Goal: Communication & Community: Answer question/provide support

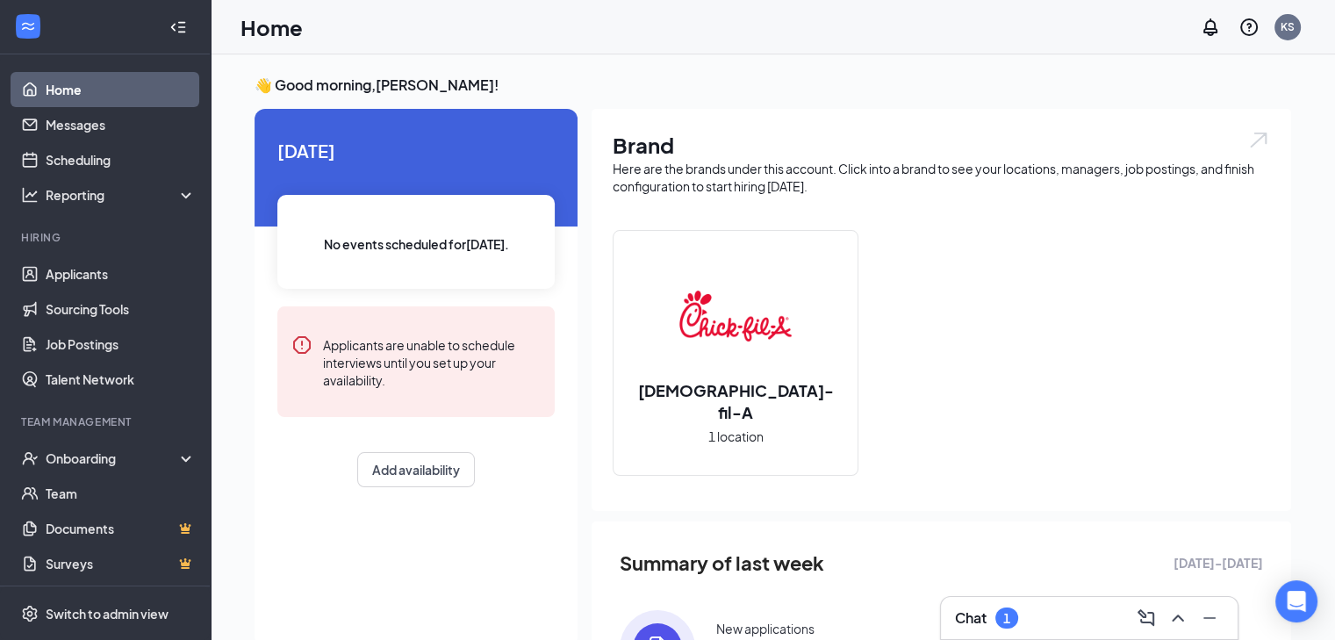
click at [1002, 610] on div "1" at bounding box center [1006, 617] width 23 height 21
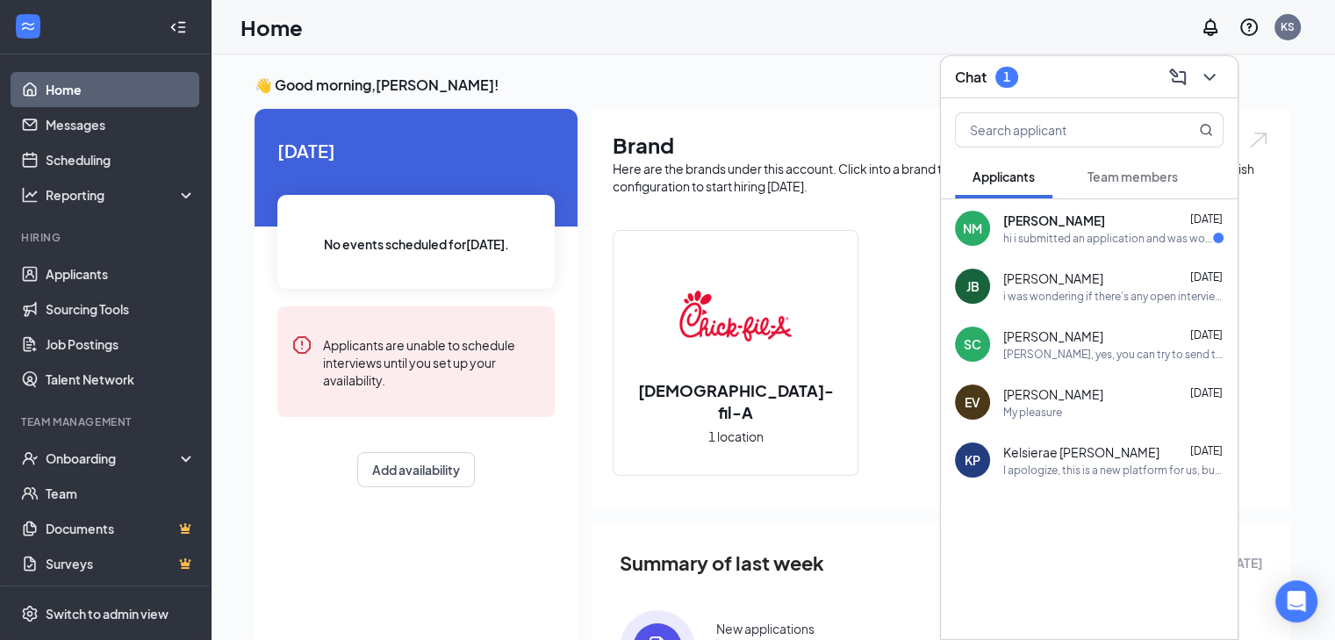
click at [1099, 226] on div "[PERSON_NAME] [DATE]" at bounding box center [1113, 221] width 220 height 18
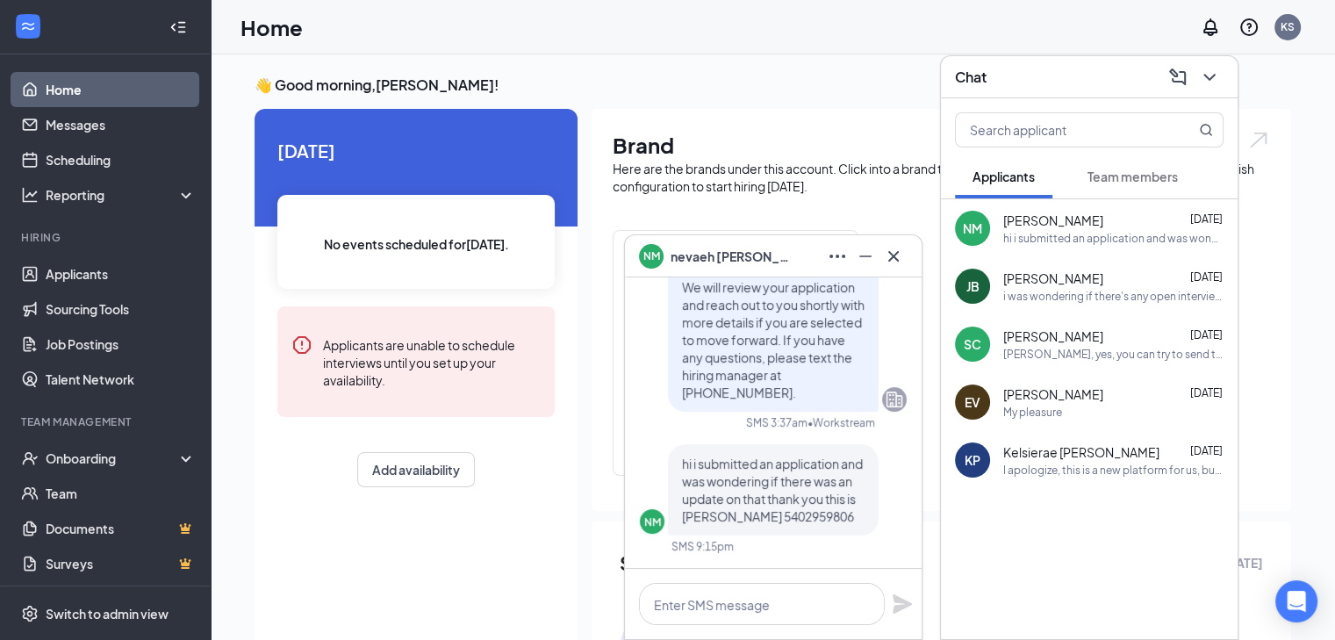
click at [1071, 231] on div "hi i submitted an application and was wondering if there was an update on that …" at bounding box center [1113, 238] width 220 height 15
click at [1072, 279] on span "[PERSON_NAME]" at bounding box center [1053, 278] width 100 height 18
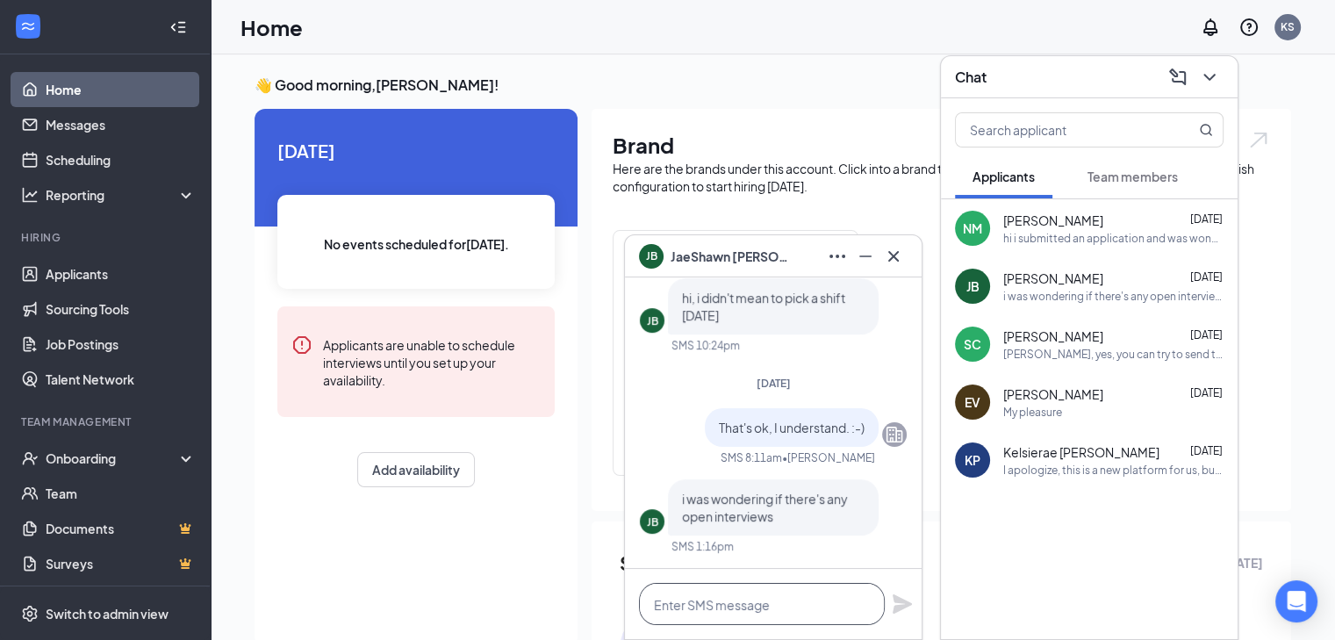
click at [682, 594] on textarea at bounding box center [762, 604] width 246 height 42
type textarea "No, we do not offer open interviews."
click at [903, 598] on icon "Plane" at bounding box center [902, 603] width 21 height 21
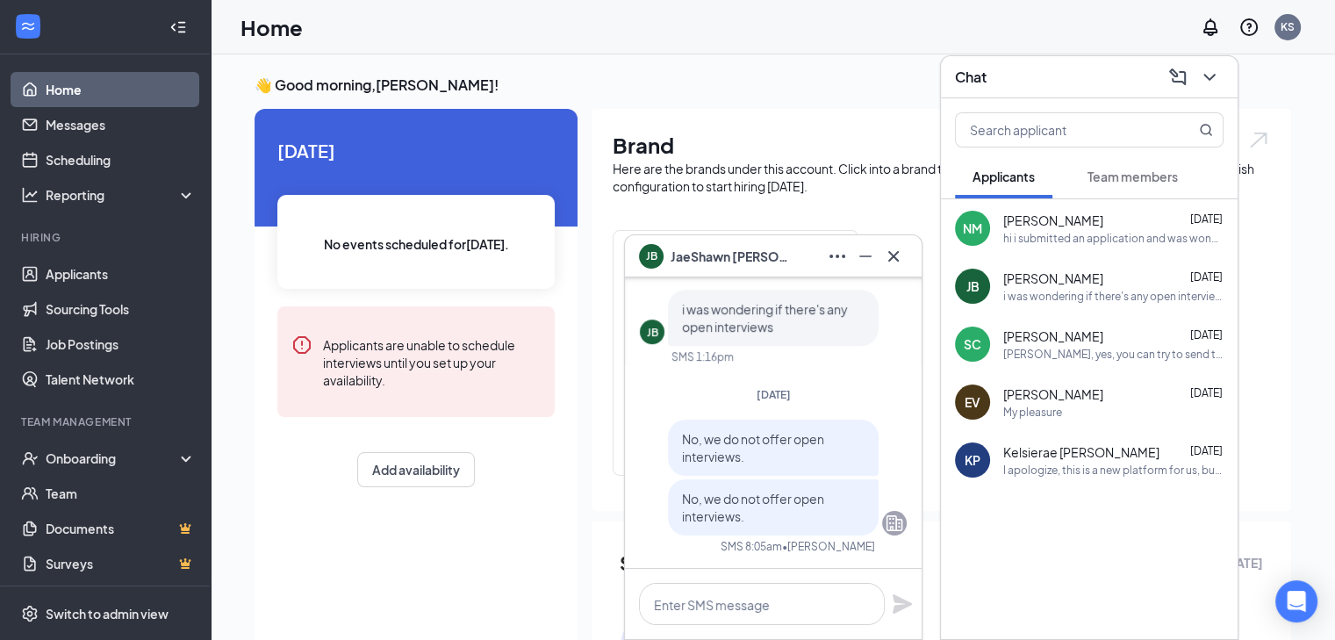
click at [1088, 473] on div "I apologize, this is a new platform for us, but I do see your application and w…" at bounding box center [1113, 470] width 220 height 15
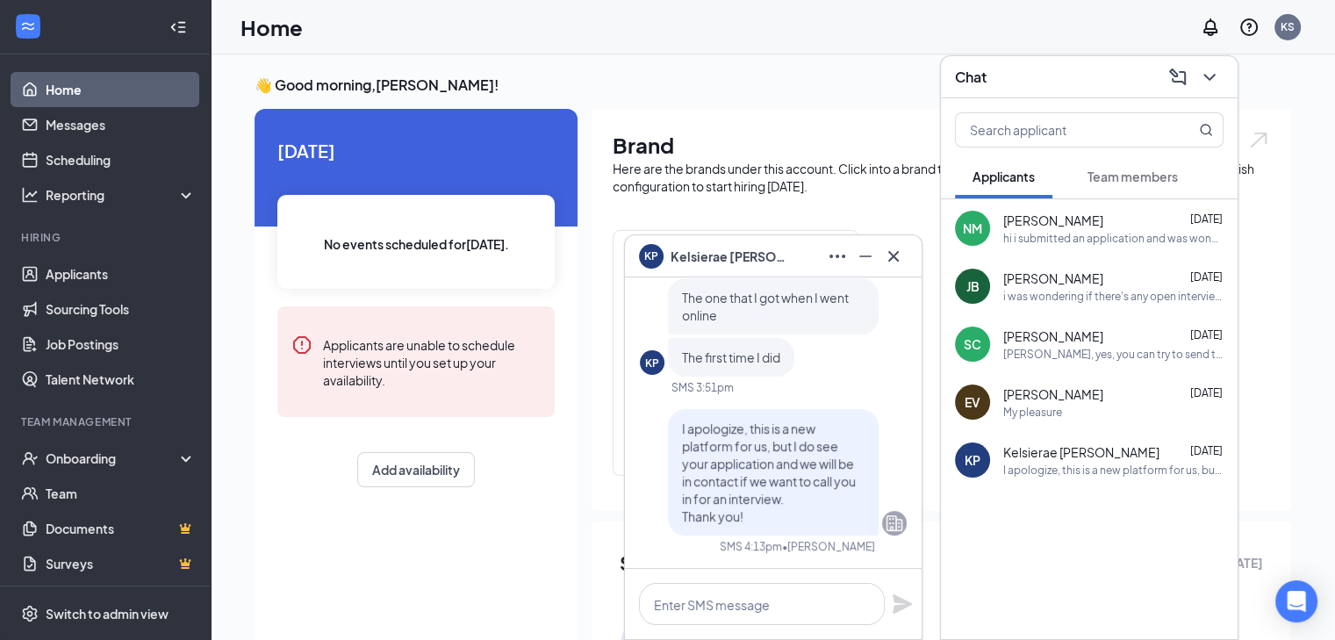
click at [1090, 394] on span "[PERSON_NAME]" at bounding box center [1053, 394] width 100 height 18
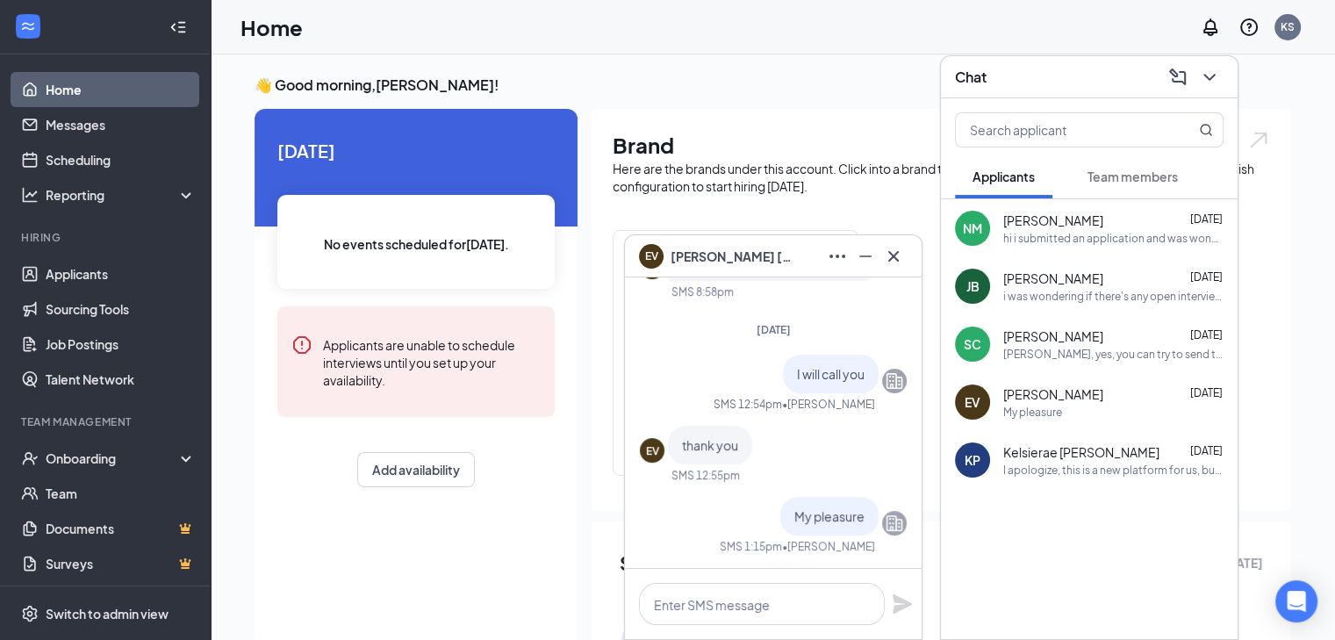
click at [1101, 350] on div "[PERSON_NAME], yes, you can try to send the video here. If it doesn't work, the…" at bounding box center [1113, 354] width 220 height 15
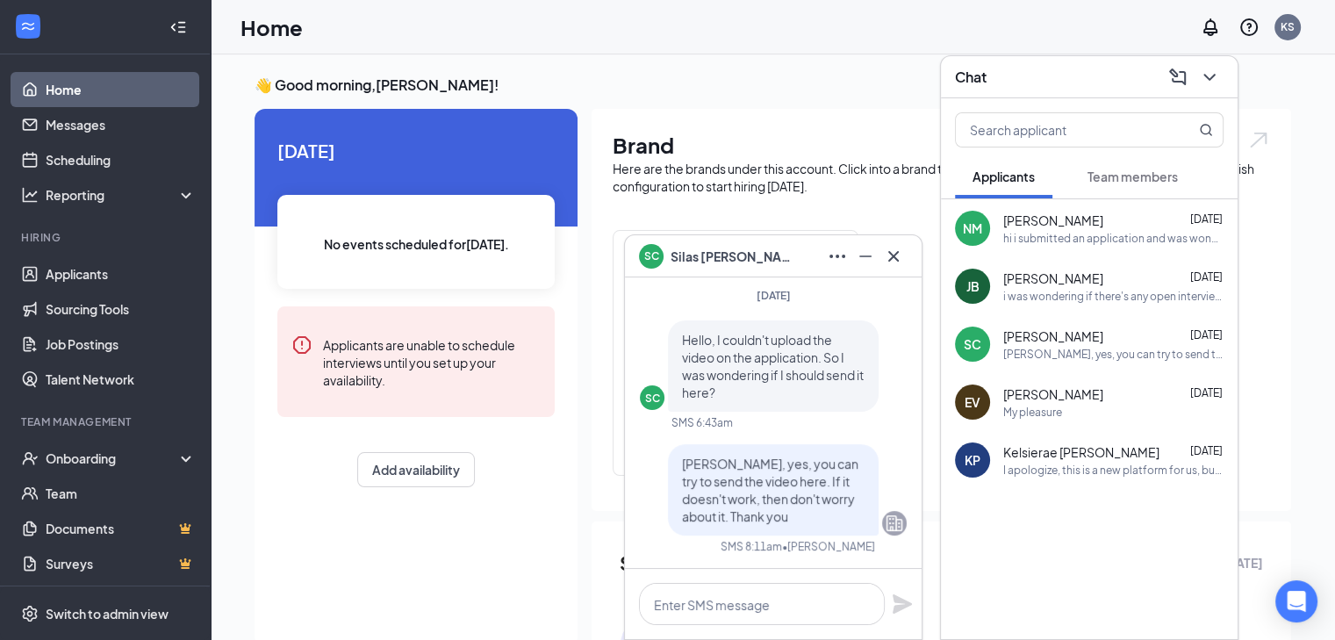
click at [1111, 293] on div "i was wondering if there's any open interviews" at bounding box center [1113, 296] width 220 height 15
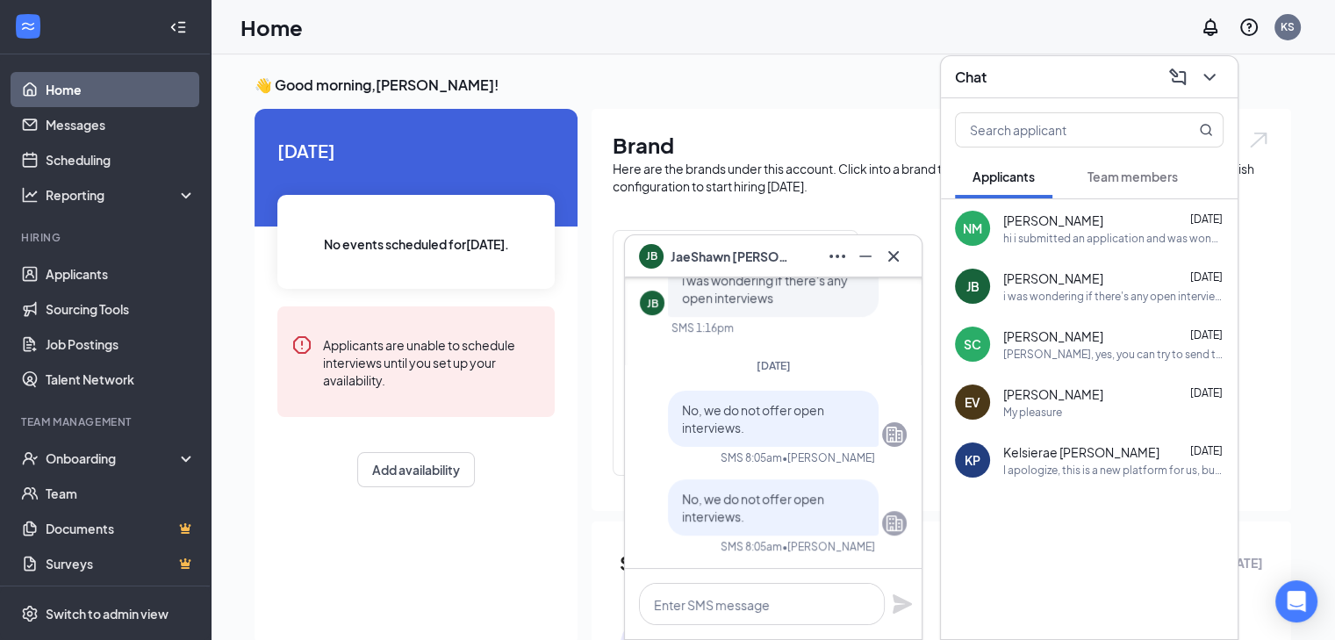
click at [1108, 238] on div "hi i submitted an application and was wondering if there was an update on that …" at bounding box center [1113, 238] width 220 height 15
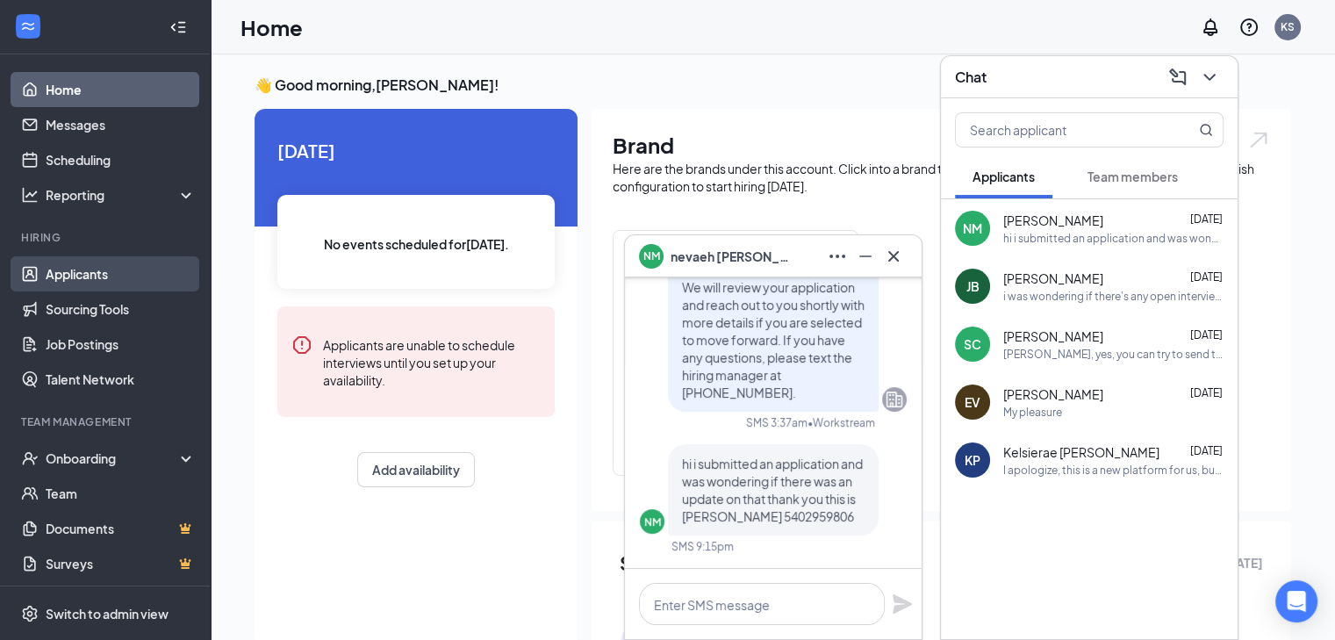
click at [112, 271] on link "Applicants" at bounding box center [121, 273] width 150 height 35
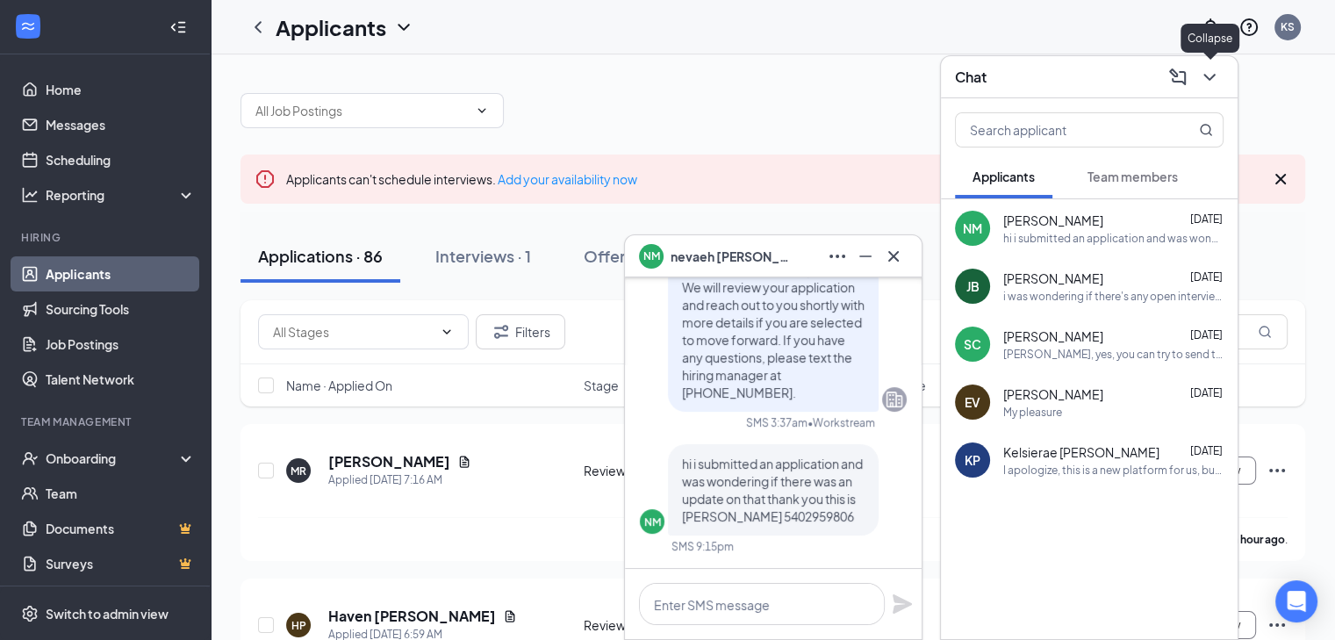
click at [1210, 71] on icon "ChevronDown" at bounding box center [1209, 77] width 21 height 21
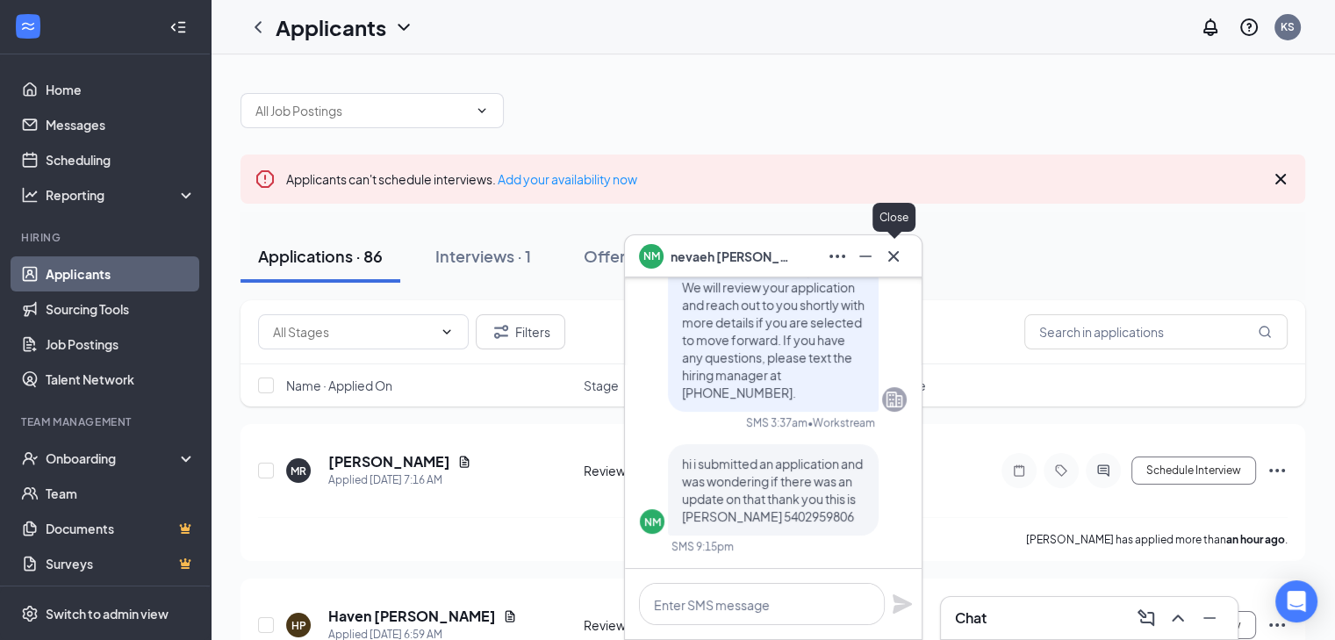
click at [892, 256] on icon "Cross" at bounding box center [893, 255] width 11 height 11
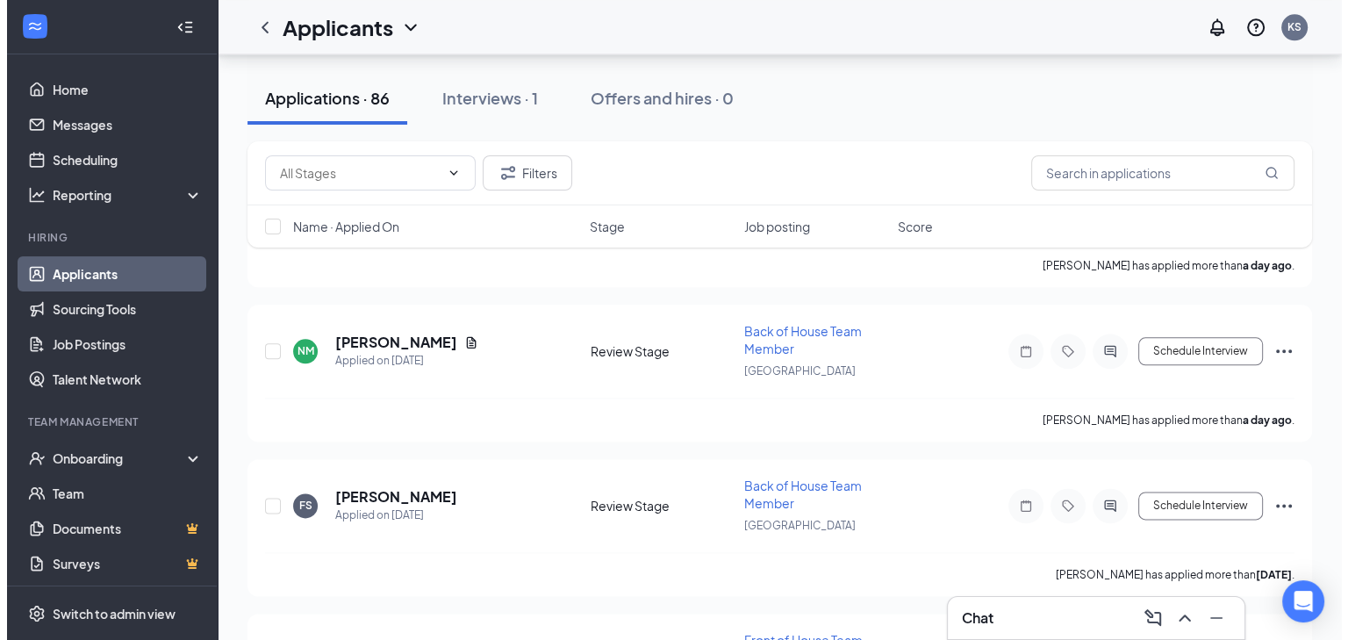
scroll to position [2132, 0]
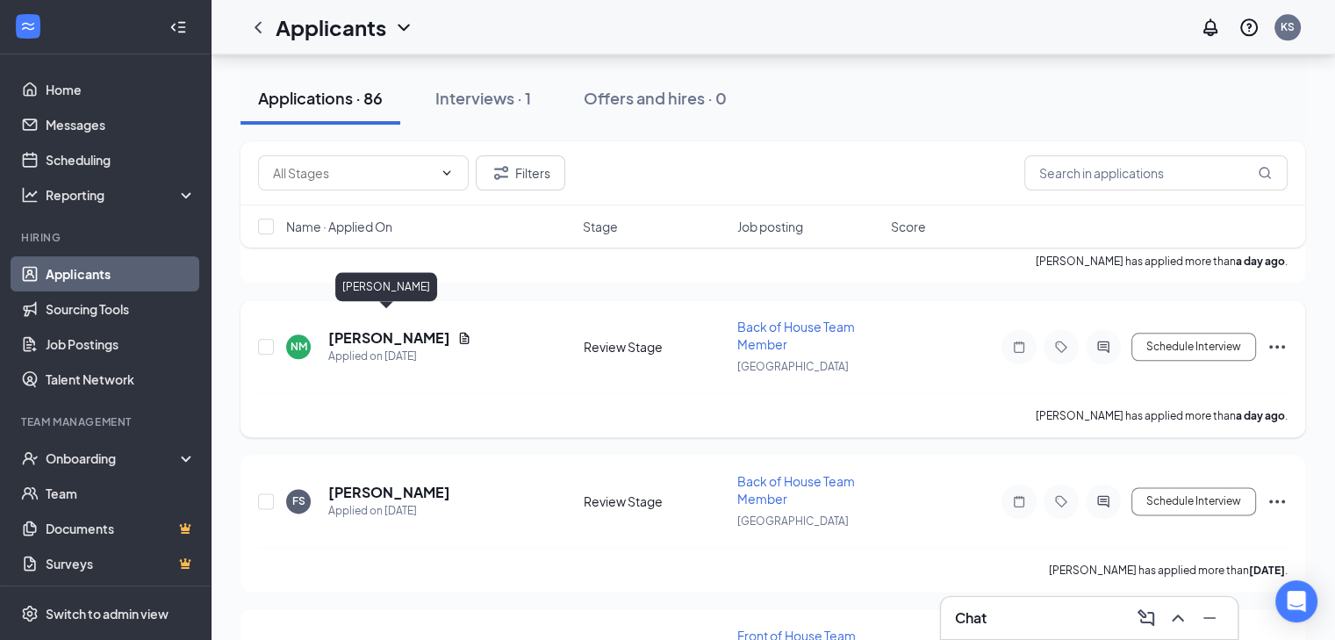
click at [420, 328] on h5 "[PERSON_NAME]" at bounding box center [389, 337] width 122 height 19
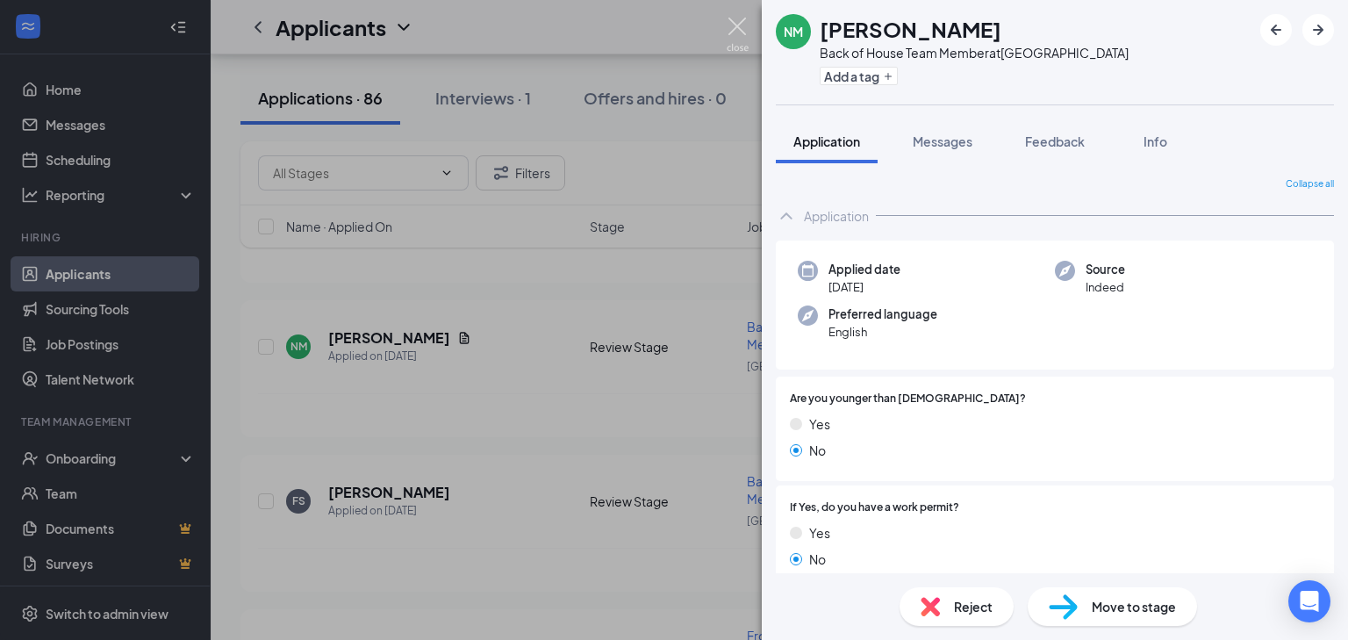
click at [742, 24] on img at bounding box center [738, 35] width 22 height 34
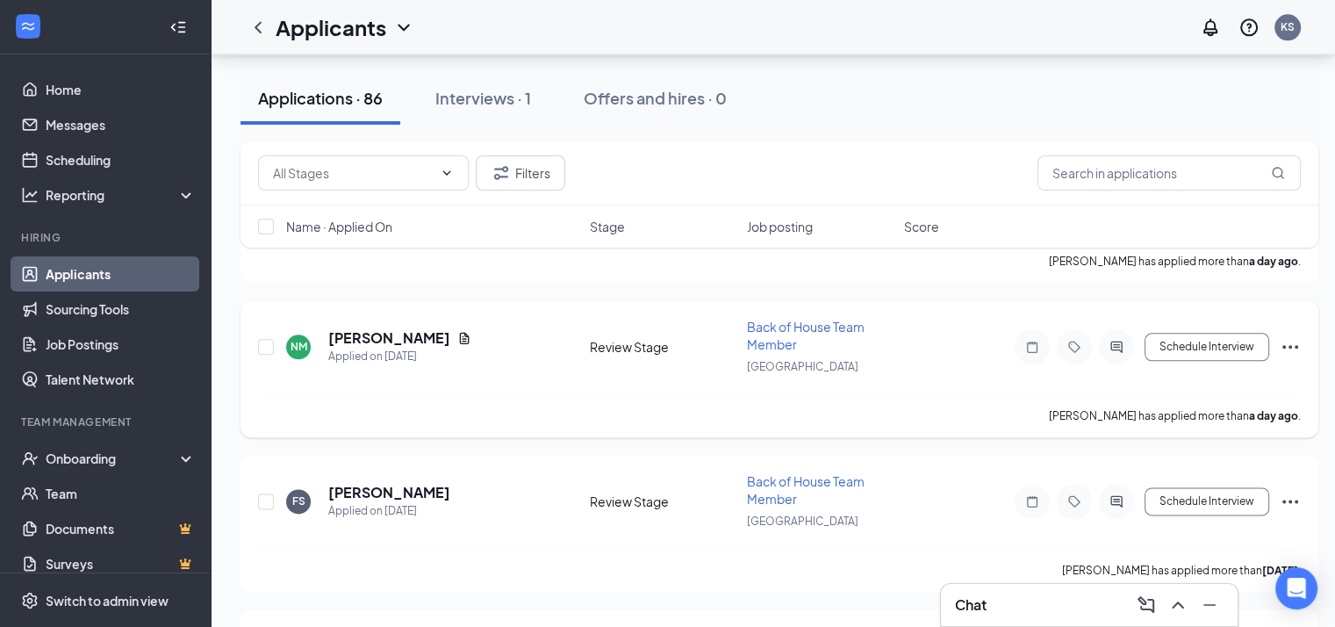
click at [460, 332] on icon "Document" at bounding box center [465, 337] width 10 height 11
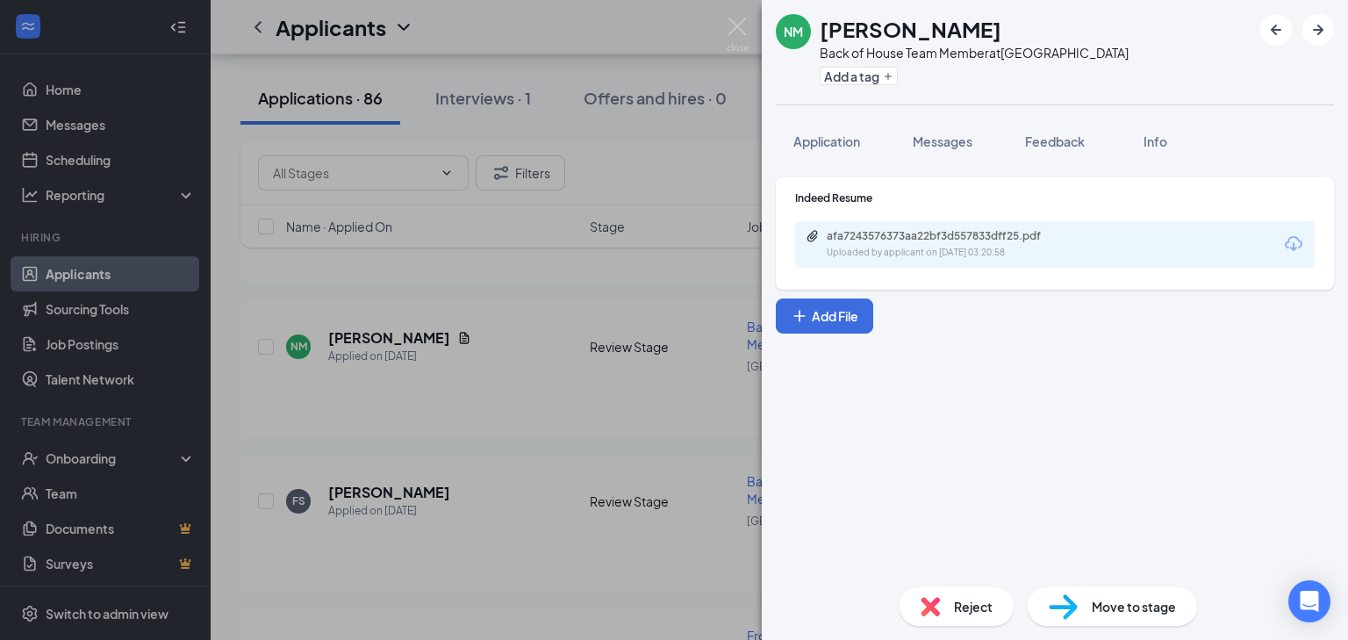
click at [938, 230] on div "afa7243576373aa22bf3d557833dff25.pdf" at bounding box center [950, 236] width 246 height 14
click at [734, 25] on img at bounding box center [738, 35] width 22 height 34
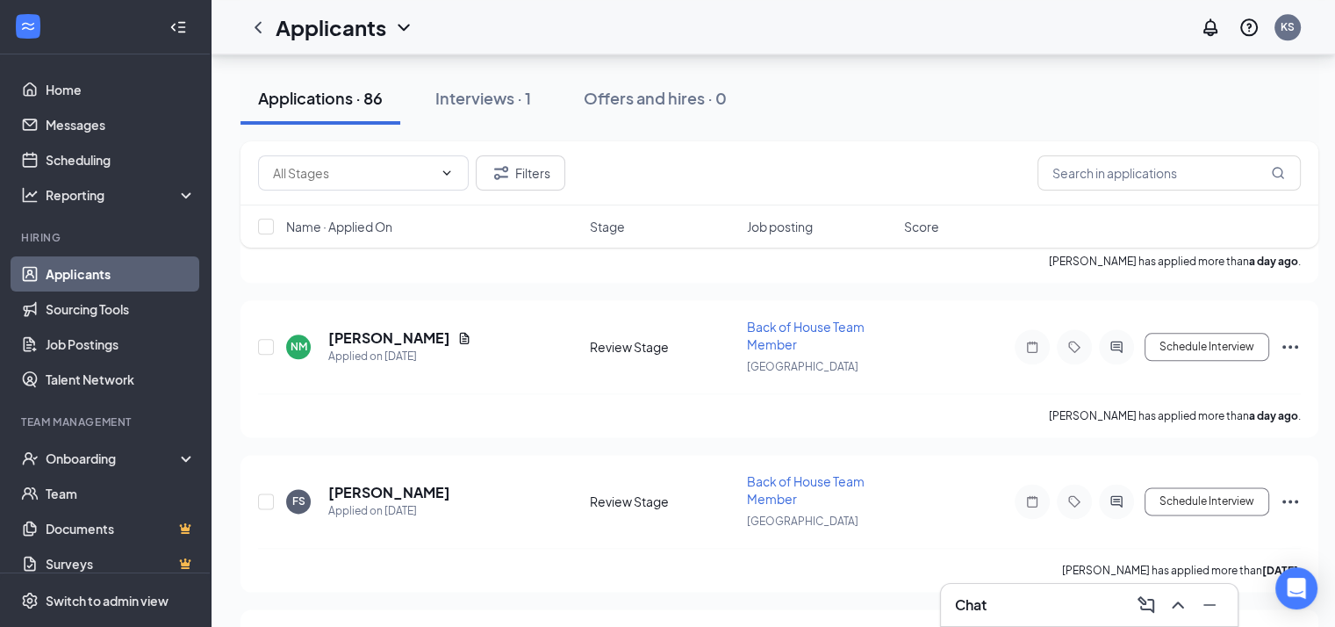
click at [965, 603] on h3 "Chat" at bounding box center [971, 604] width 32 height 19
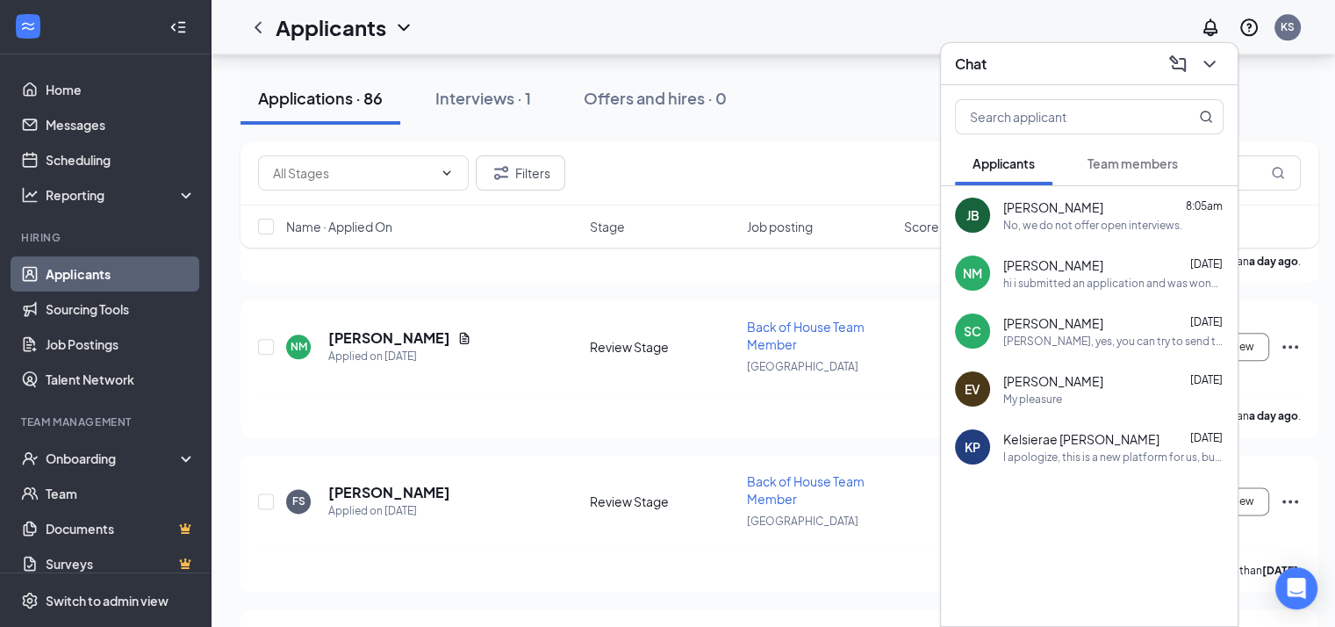
click at [1185, 283] on div "hi i submitted an application and was wondering if there was an update on that …" at bounding box center [1113, 283] width 220 height 15
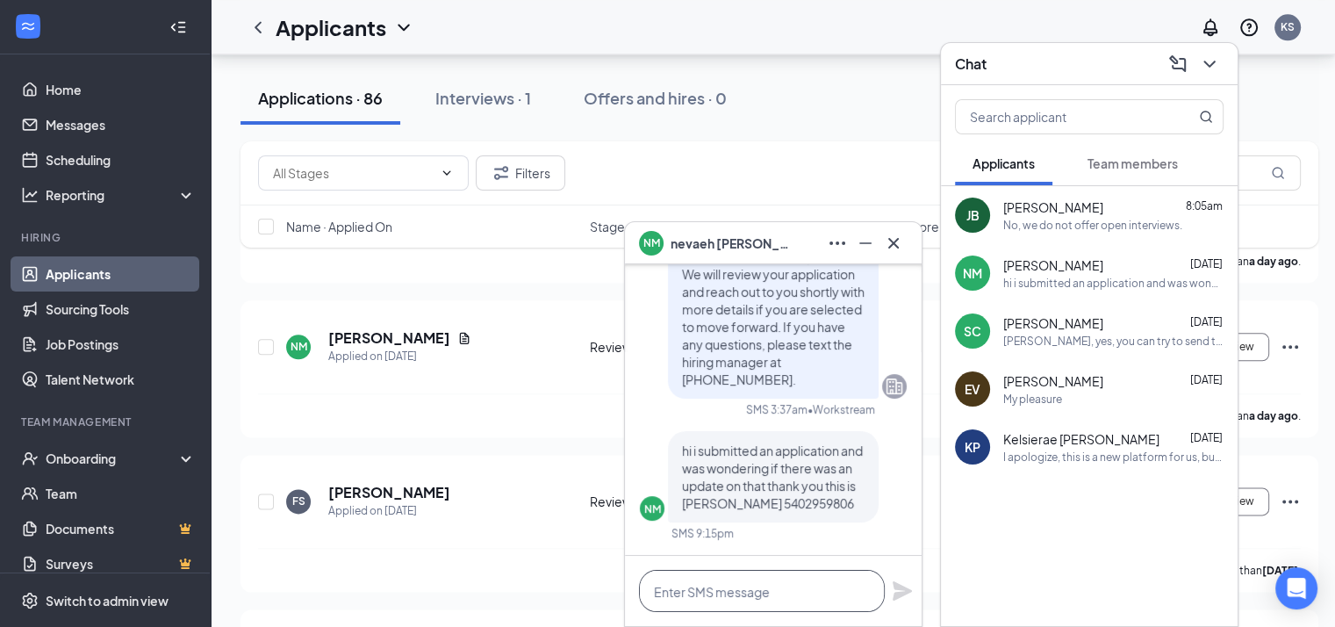
click at [750, 591] on textarea at bounding box center [762, 591] width 246 height 42
type textarea "A"
type textarea "W"
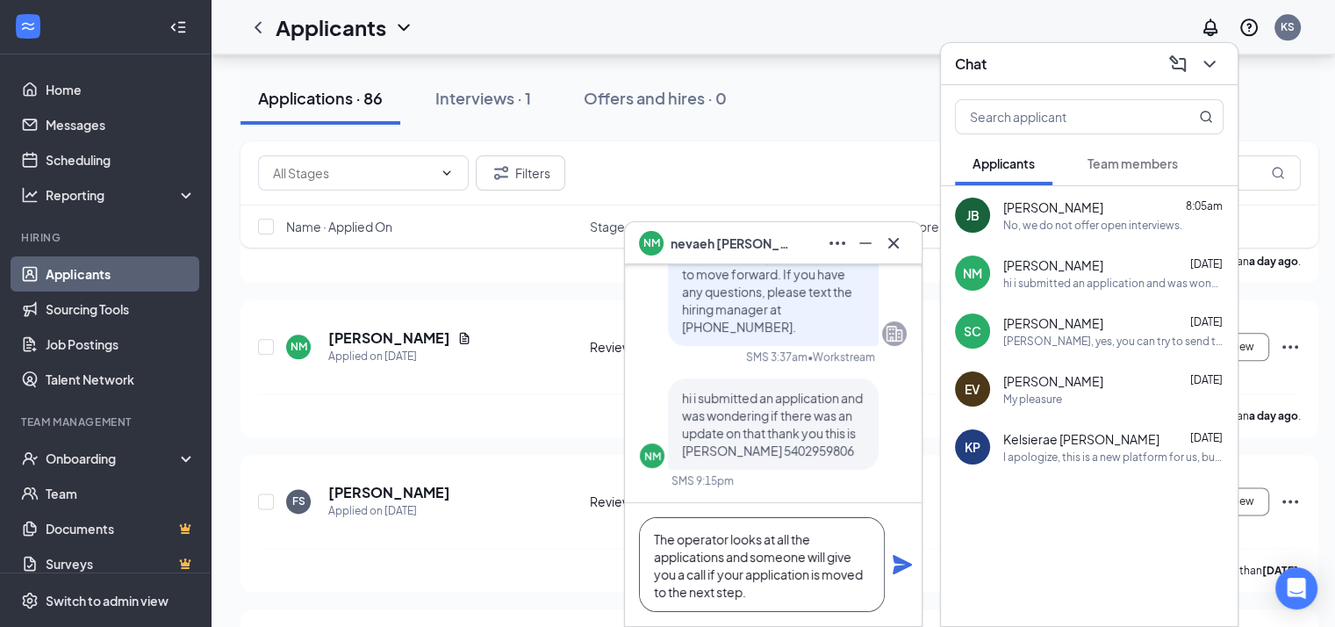
scroll to position [18, 0]
type textarea "The operator looks at all the applications and someone will give you a call if …"
click at [901, 564] on icon "Plane" at bounding box center [902, 564] width 21 height 21
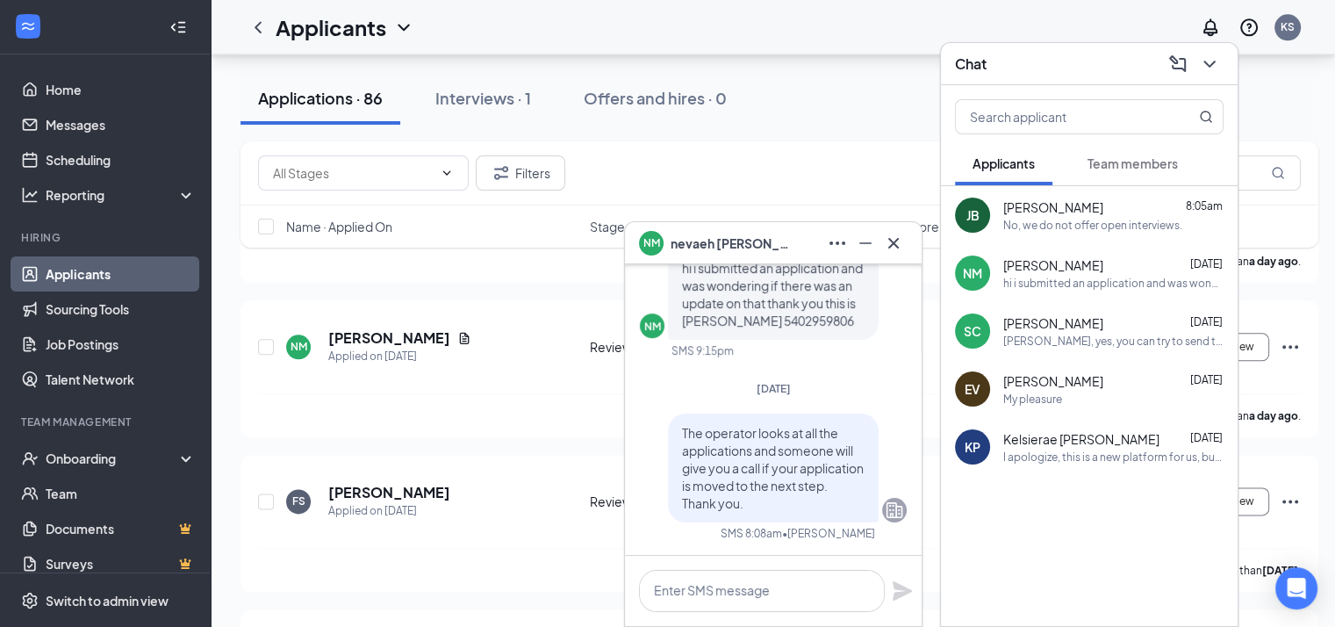
scroll to position [0, 0]
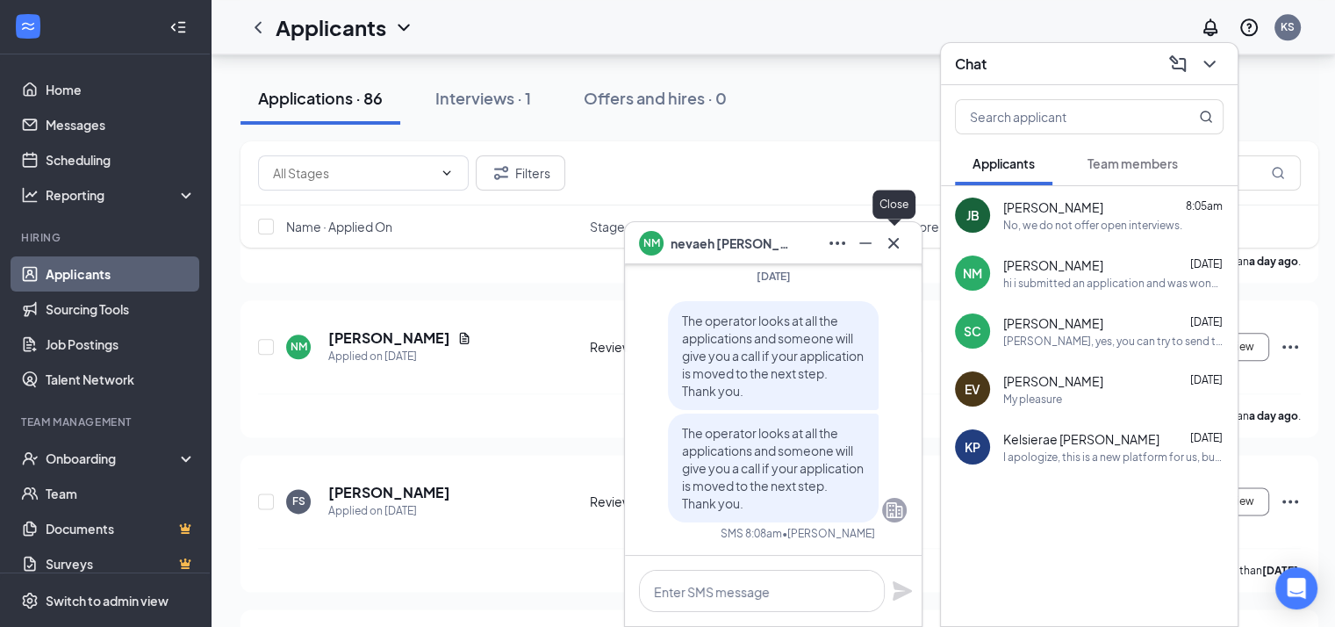
click at [893, 243] on icon "Cross" at bounding box center [893, 242] width 11 height 11
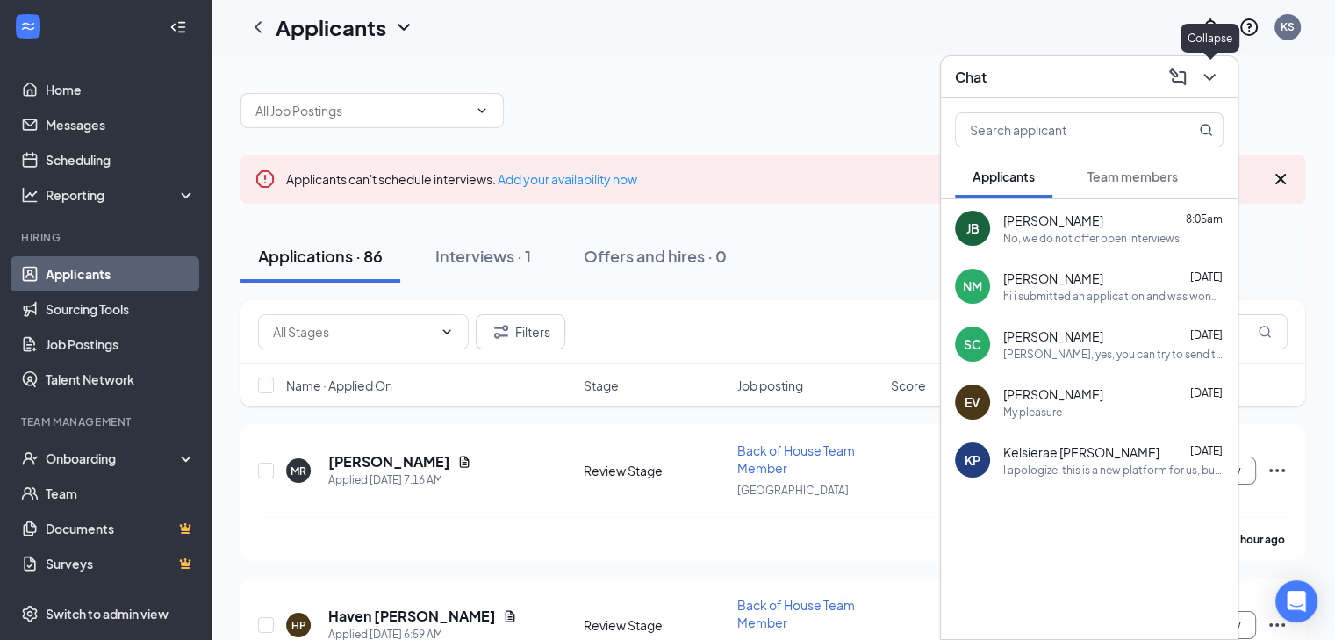
click at [1206, 80] on icon "ChevronDown" at bounding box center [1209, 77] width 21 height 21
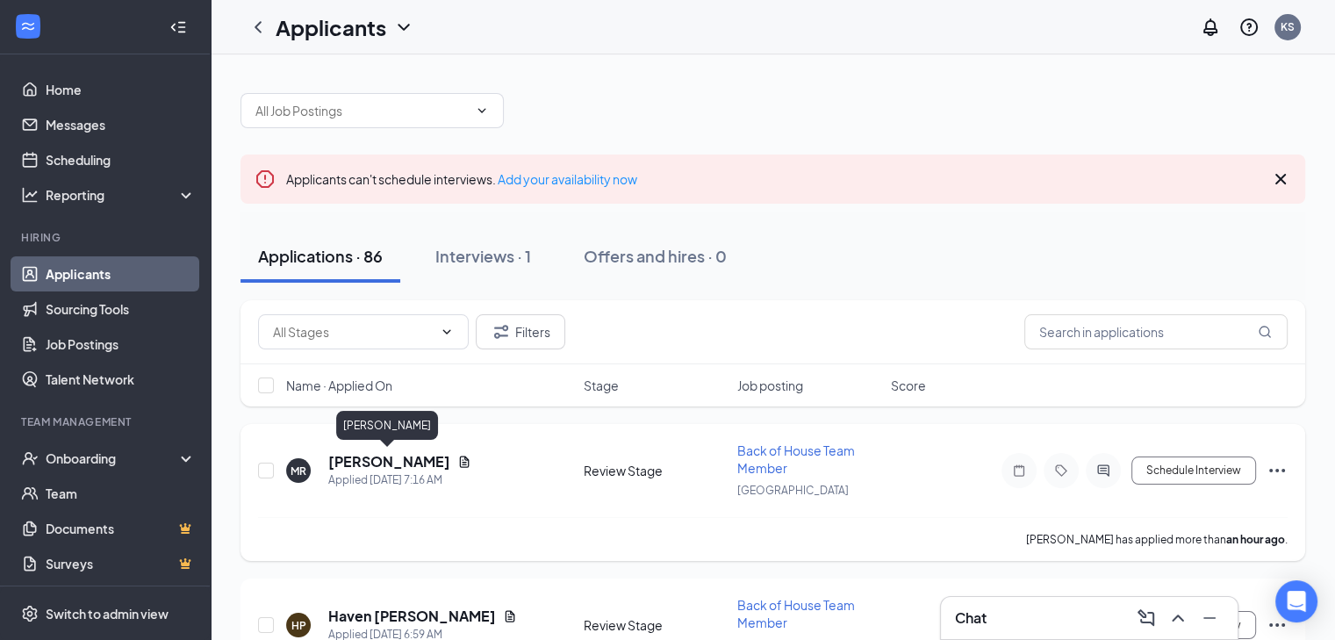
click at [378, 457] on h5 "[PERSON_NAME]" at bounding box center [389, 461] width 122 height 19
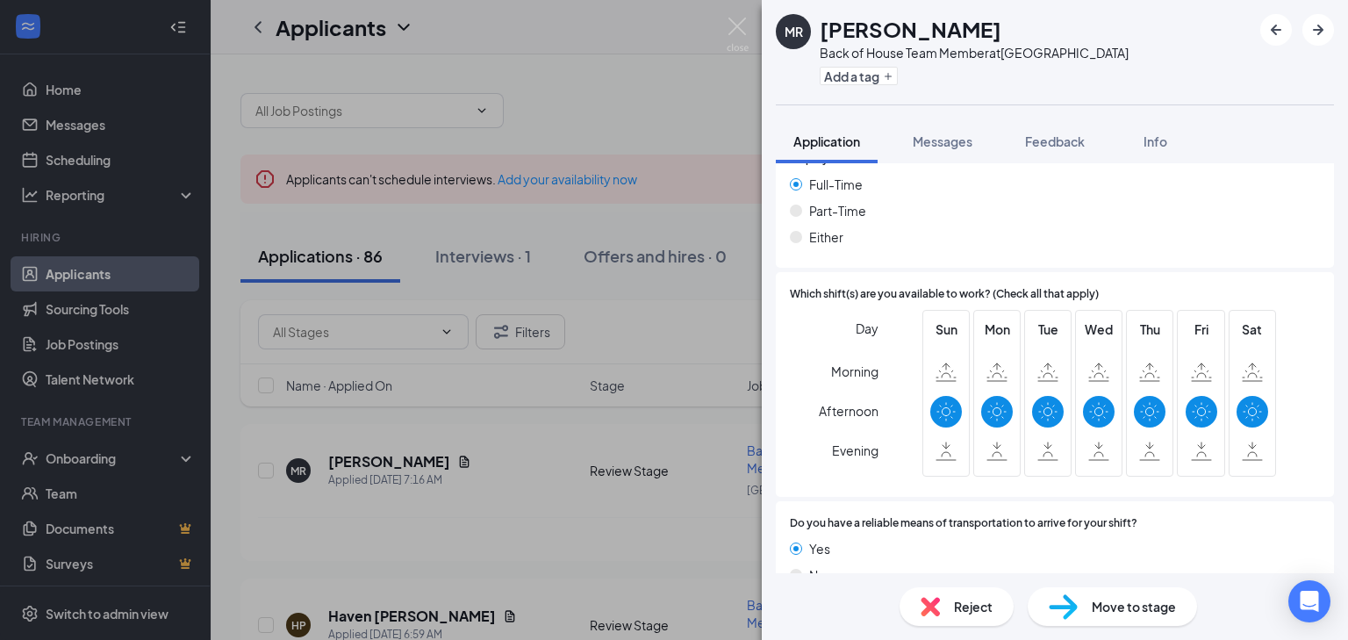
scroll to position [979, 0]
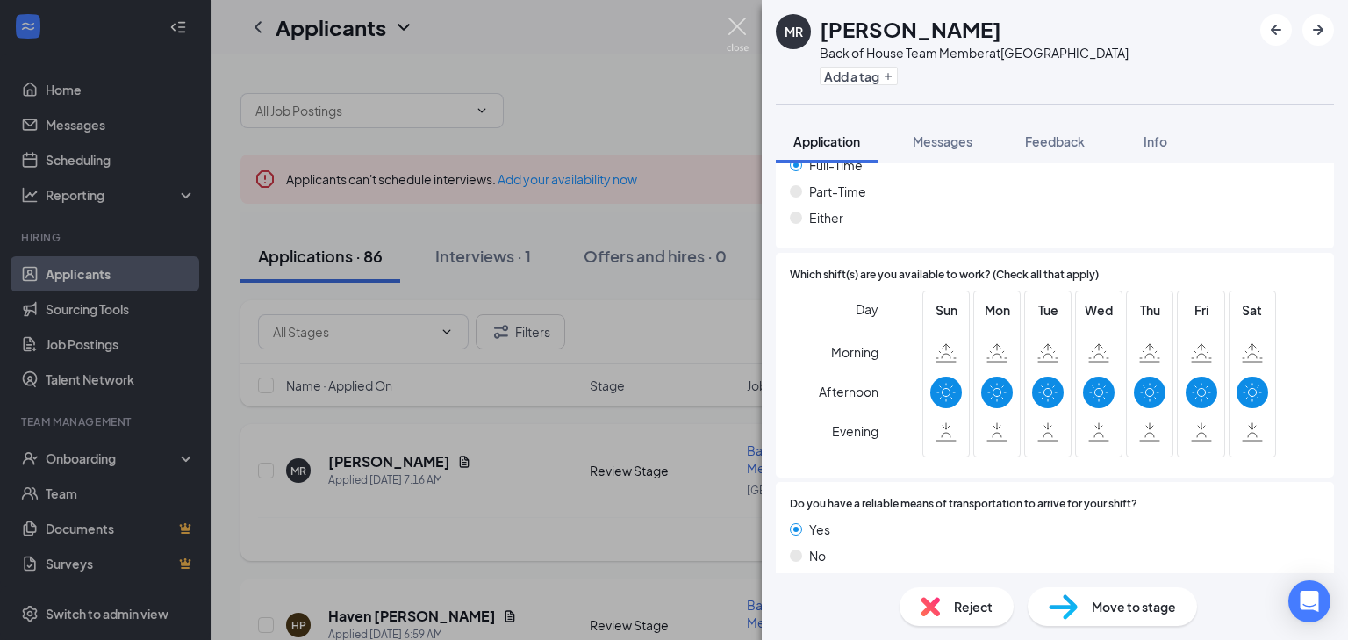
click at [735, 22] on img at bounding box center [738, 35] width 22 height 34
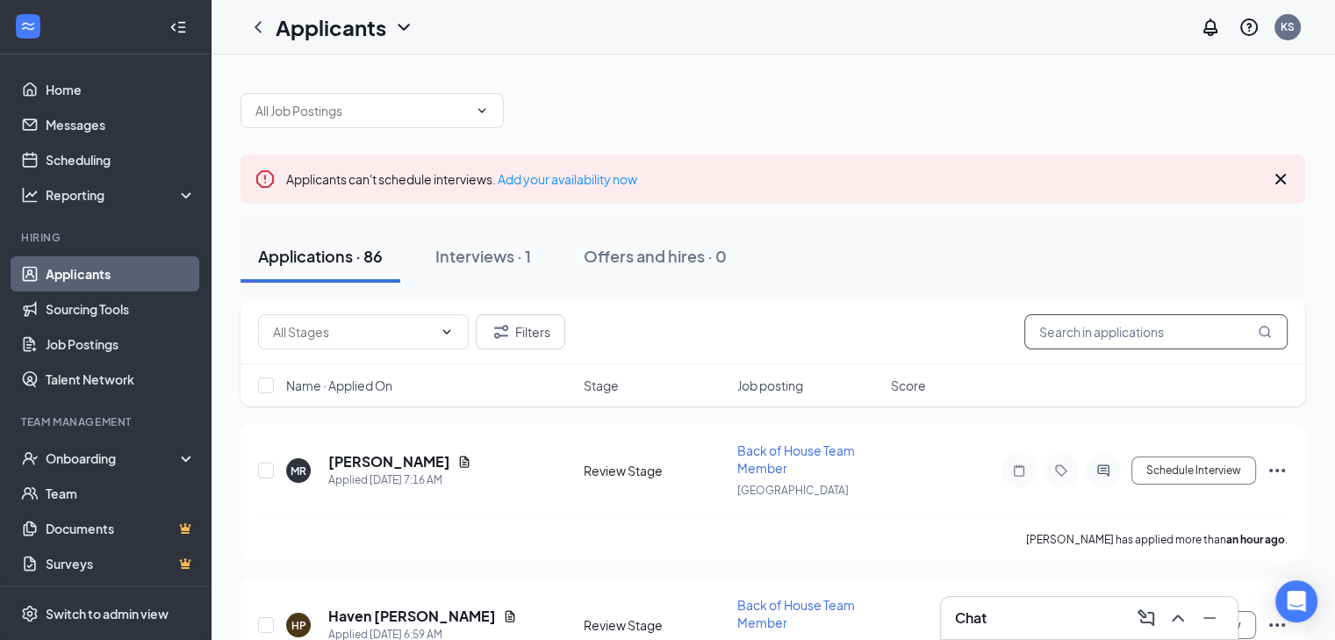
click at [1074, 327] on input "text" at bounding box center [1155, 331] width 263 height 35
type input "[PERSON_NAME]"
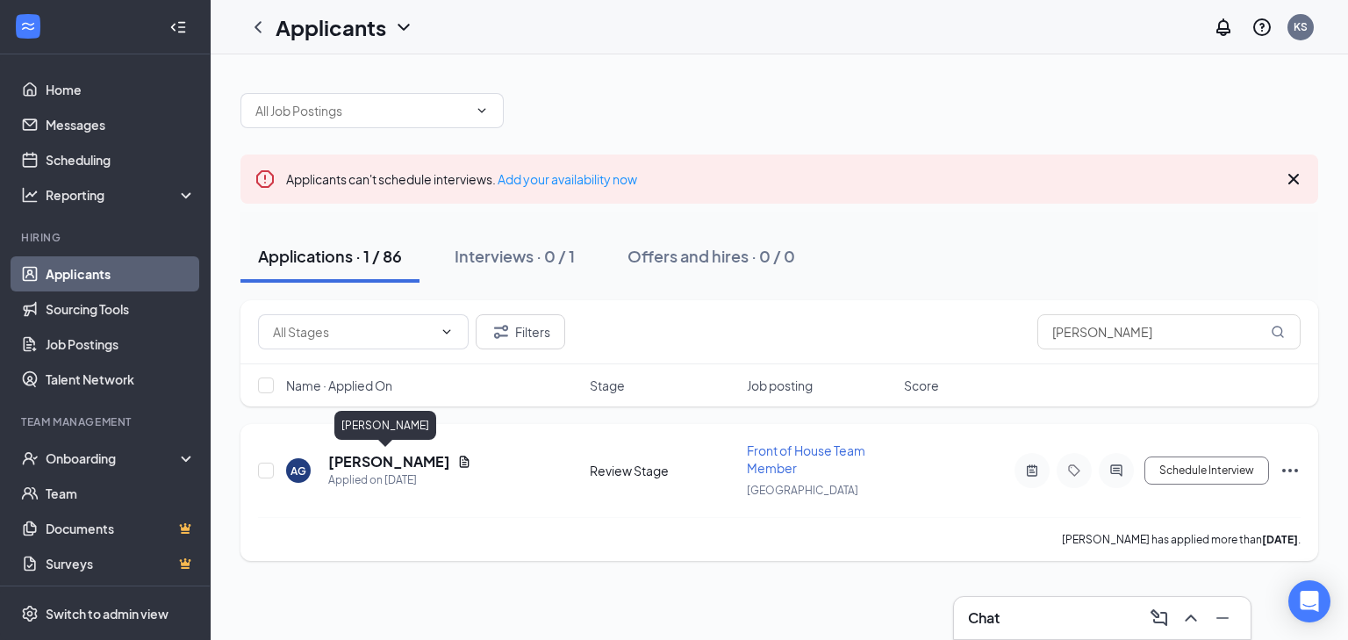
click at [405, 456] on h5 "[PERSON_NAME]" at bounding box center [389, 461] width 122 height 19
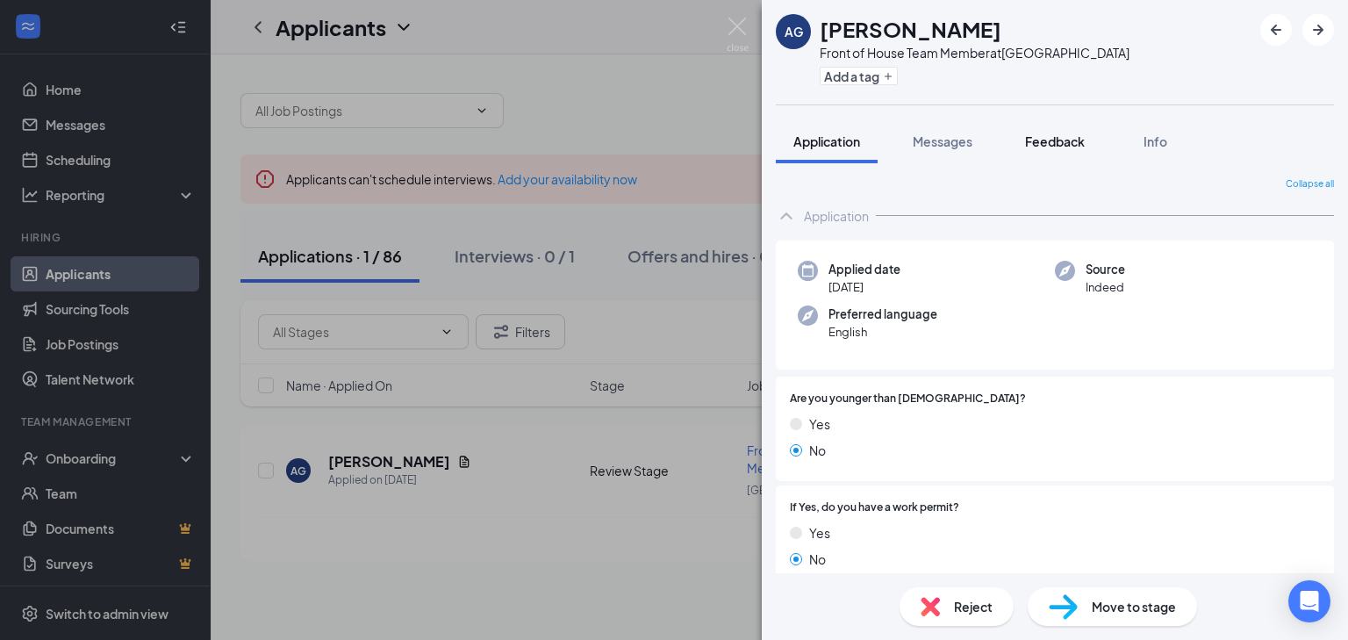
click at [1062, 138] on span "Feedback" at bounding box center [1055, 141] width 60 height 16
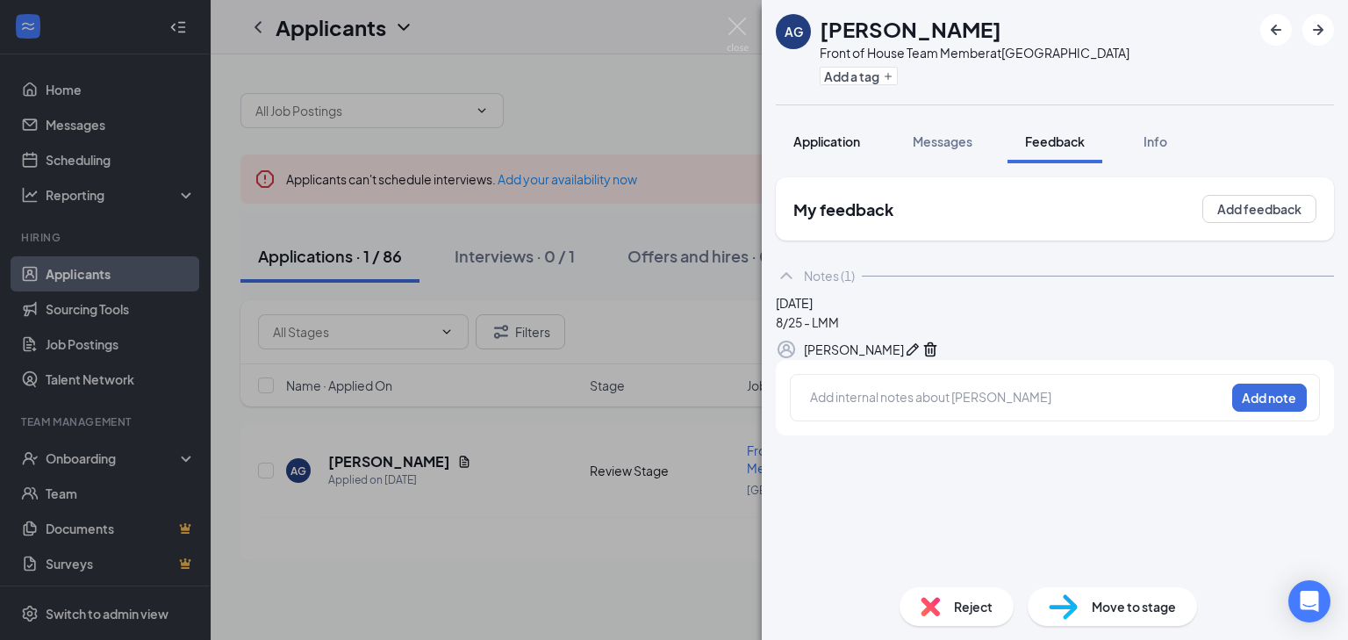
click at [845, 134] on span "Application" at bounding box center [826, 141] width 67 height 16
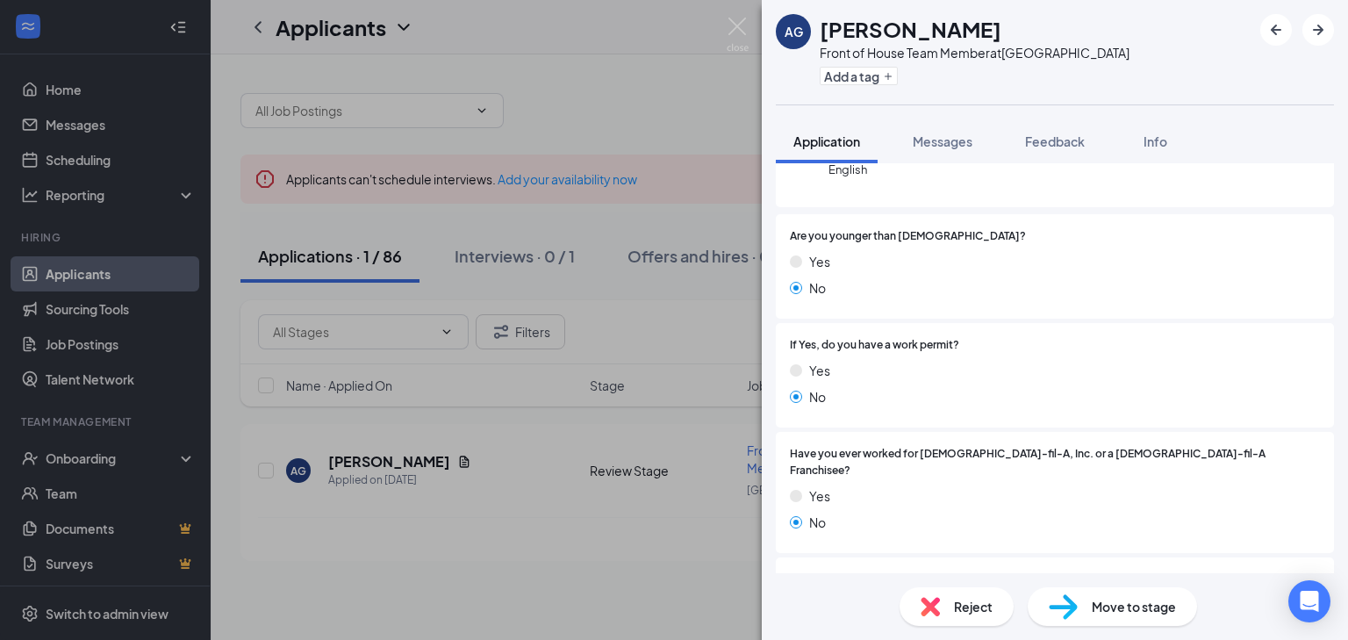
scroll to position [163, 0]
